Goal: Information Seeking & Learning: Learn about a topic

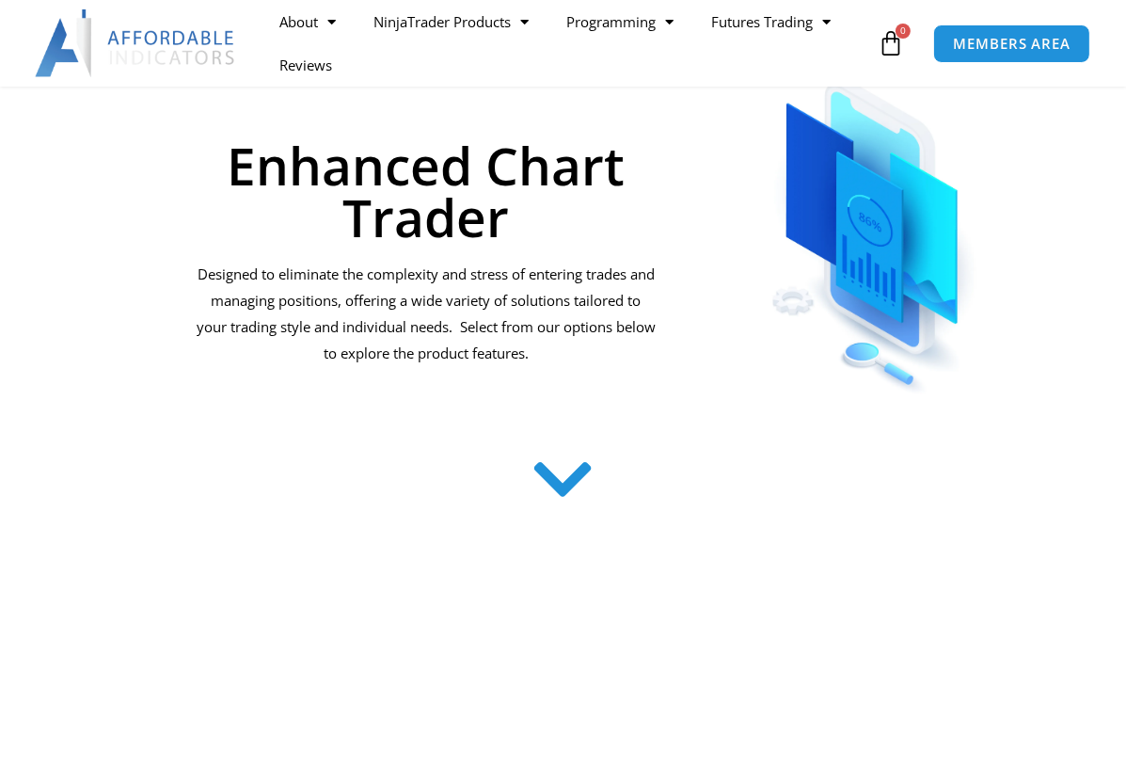
scroll to position [219, 0]
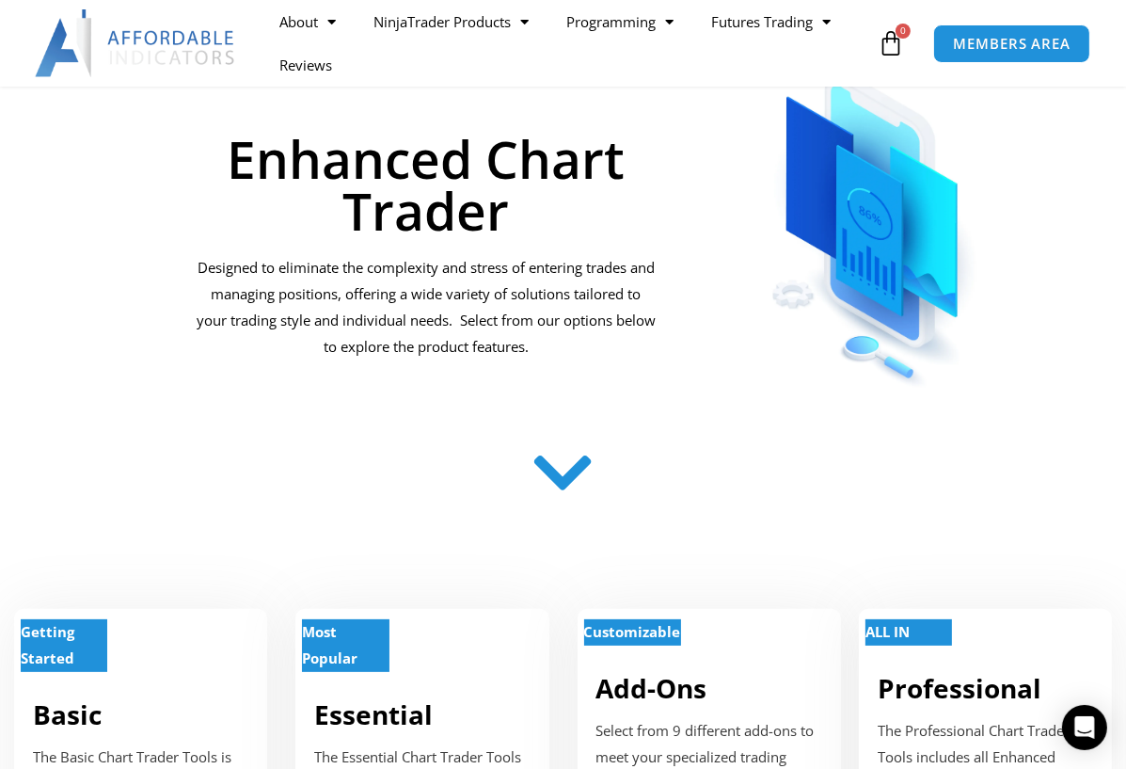
click at [574, 491] on icon at bounding box center [563, 472] width 67 height 67
click at [558, 476] on icon at bounding box center [563, 472] width 67 height 67
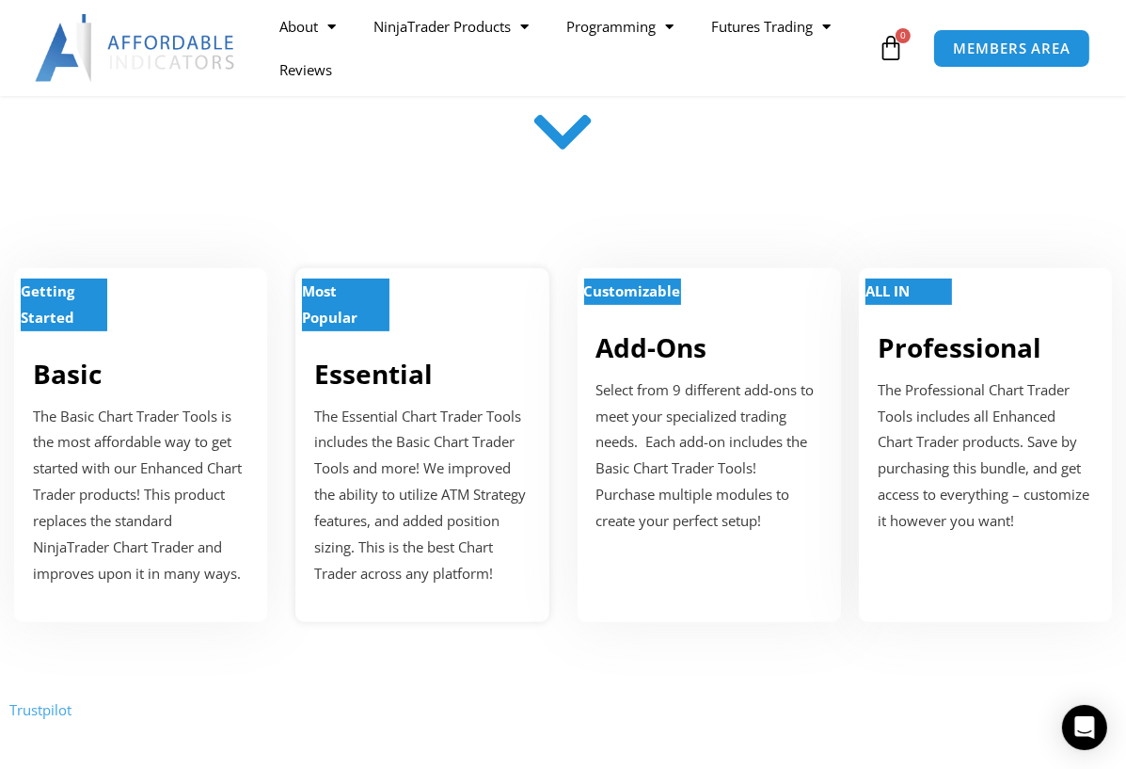
scroll to position [659, 0]
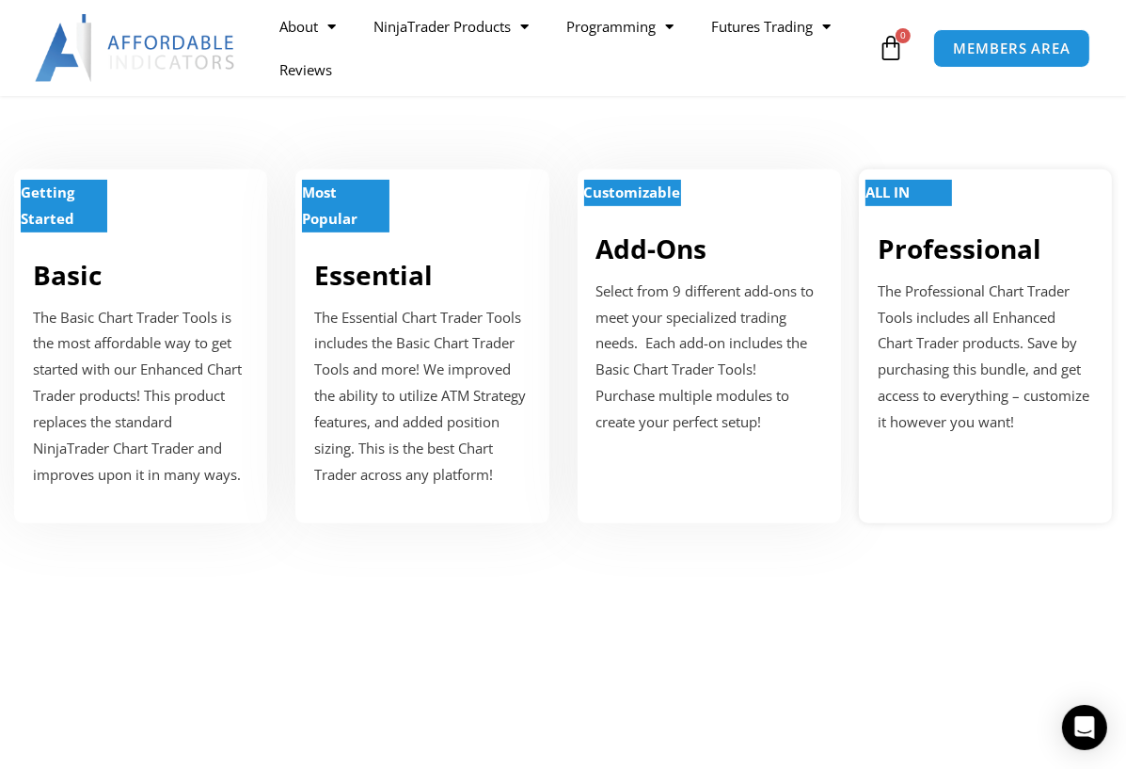
click at [918, 195] on p "ALL IN" at bounding box center [909, 193] width 87 height 26
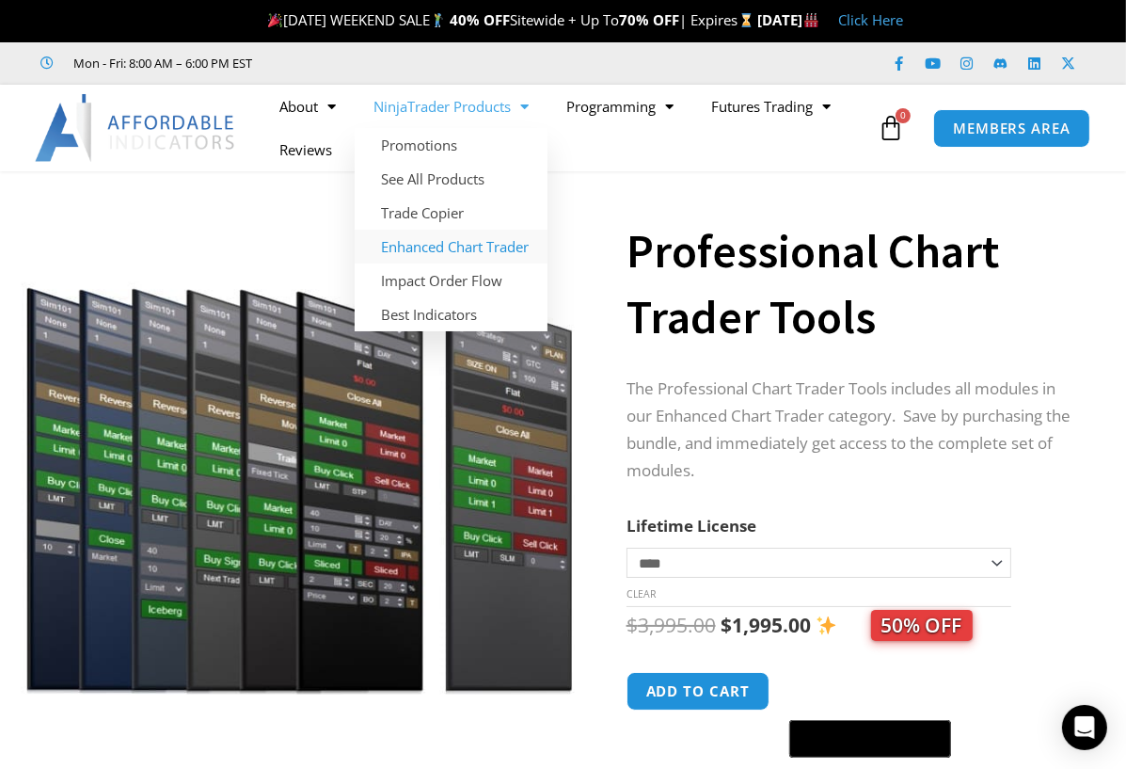
click at [440, 254] on link "Enhanced Chart Trader" at bounding box center [451, 247] width 193 height 34
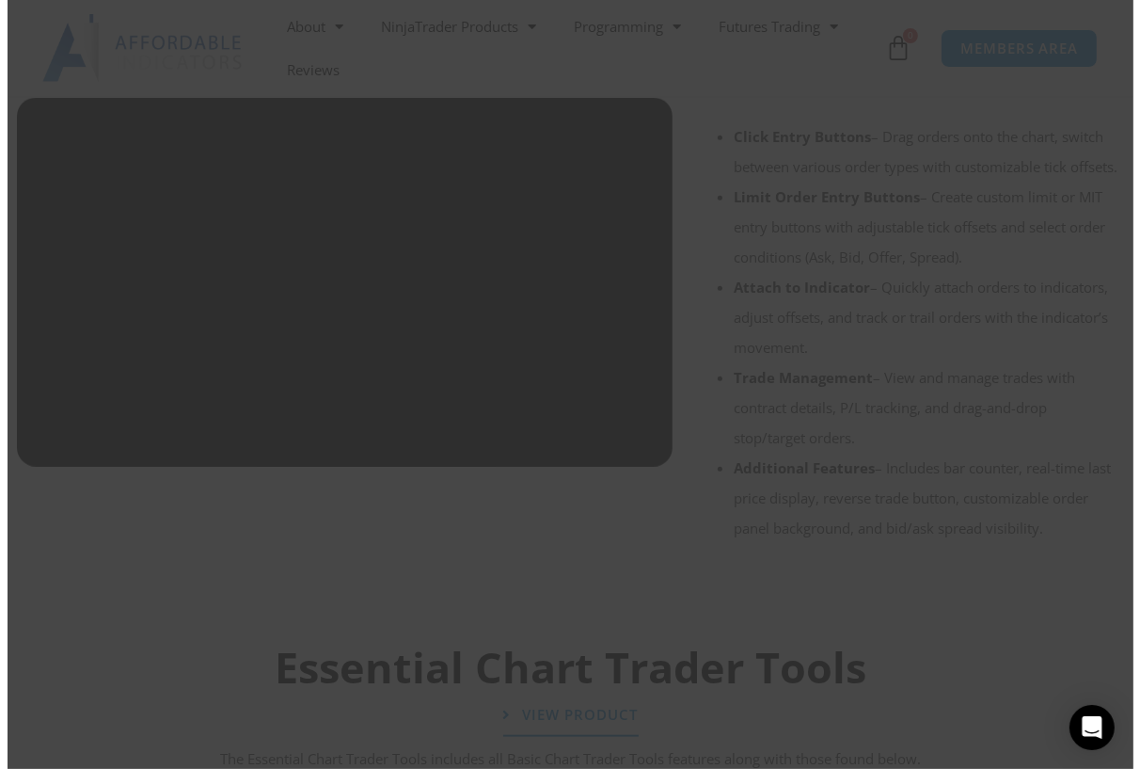
scroll to position [1543, 0]
